Goal: Transaction & Acquisition: Subscribe to service/newsletter

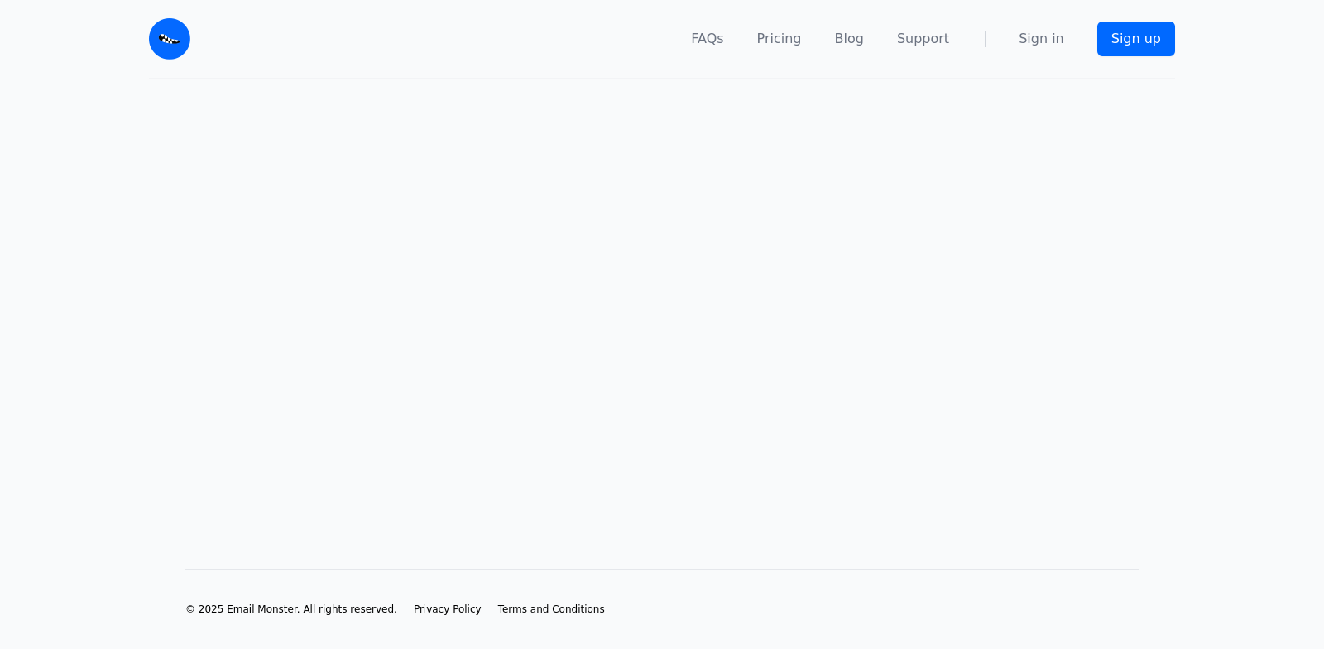
click at [683, 376] on main at bounding box center [662, 297] width 1324 height 436
click at [1141, 42] on link "Sign up" at bounding box center [1136, 39] width 78 height 35
click at [664, 375] on main at bounding box center [662, 297] width 1324 height 436
click at [1042, 46] on link "Sign in" at bounding box center [1041, 39] width 46 height 20
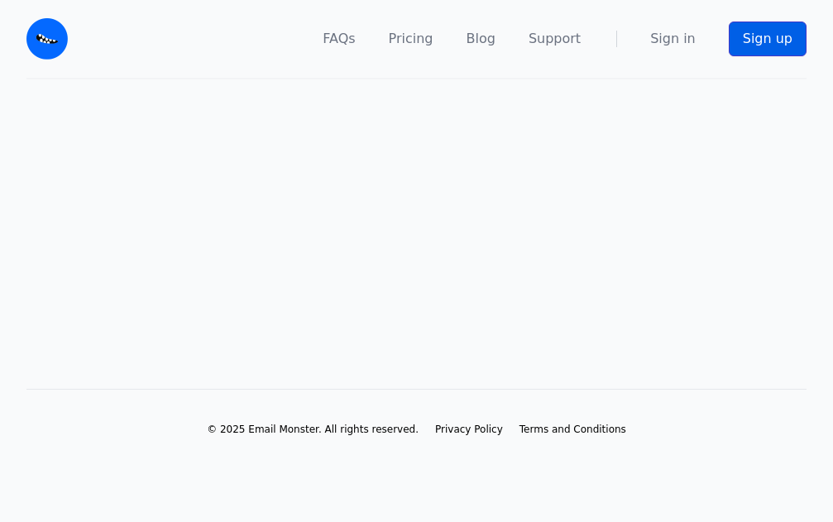
click at [772, 36] on link "Sign up" at bounding box center [768, 39] width 78 height 35
click at [759, 34] on link "Sign up" at bounding box center [768, 39] width 78 height 35
